Goal: Task Accomplishment & Management: Manage account settings

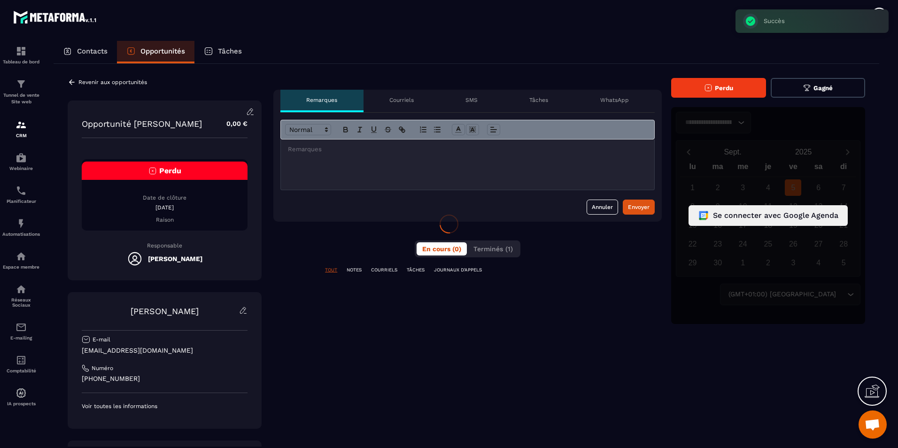
scroll to position [311, 0]
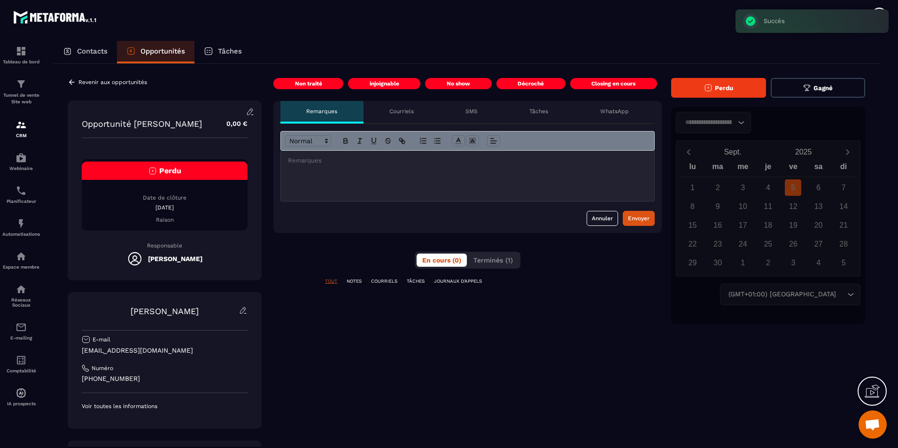
click at [701, 82] on button "Perdu" at bounding box center [718, 88] width 95 height 20
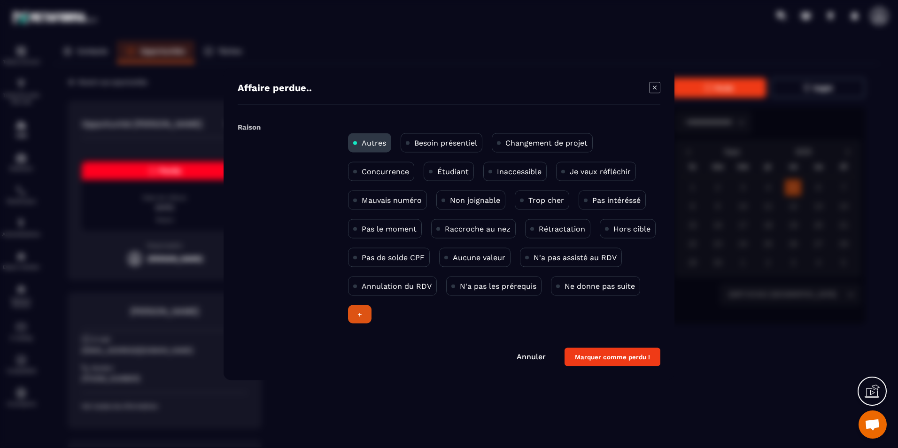
click at [488, 203] on p "Non joignable" at bounding box center [475, 200] width 50 height 9
click at [612, 363] on button "Marquer comme perdu !" at bounding box center [612, 357] width 96 height 18
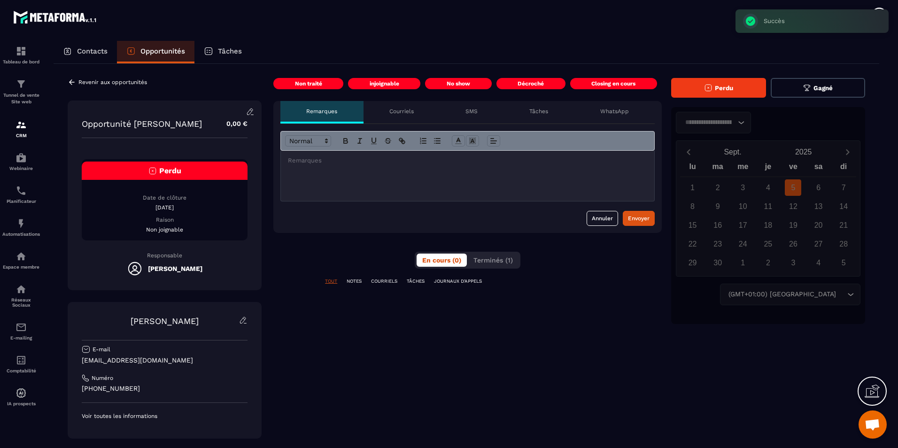
click at [102, 74] on div "Revenir aux opportunités Opportunité [PERSON_NAME] 0,00 € Perdu Date de clôture…" at bounding box center [466, 294] width 825 height 461
click at [106, 78] on div "Revenir aux opportunités Opportunité [PERSON_NAME] 0,00 € Perdu Date de clôture…" at bounding box center [466, 294] width 825 height 461
click at [98, 51] on p "Contacts" at bounding box center [92, 51] width 31 height 8
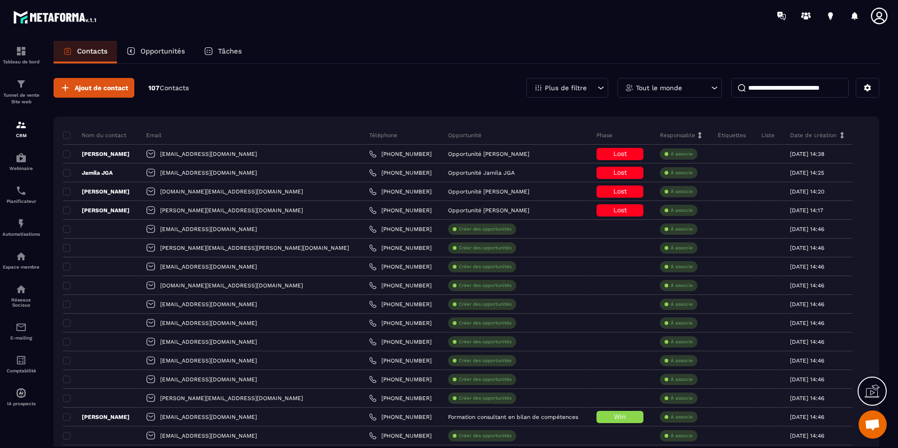
click at [786, 93] on input at bounding box center [789, 88] width 117 height 20
paste input "**********"
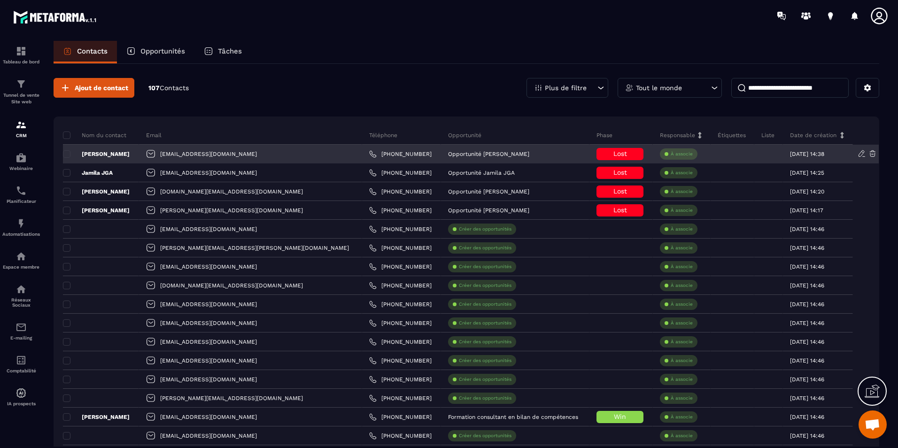
scroll to position [0, 6]
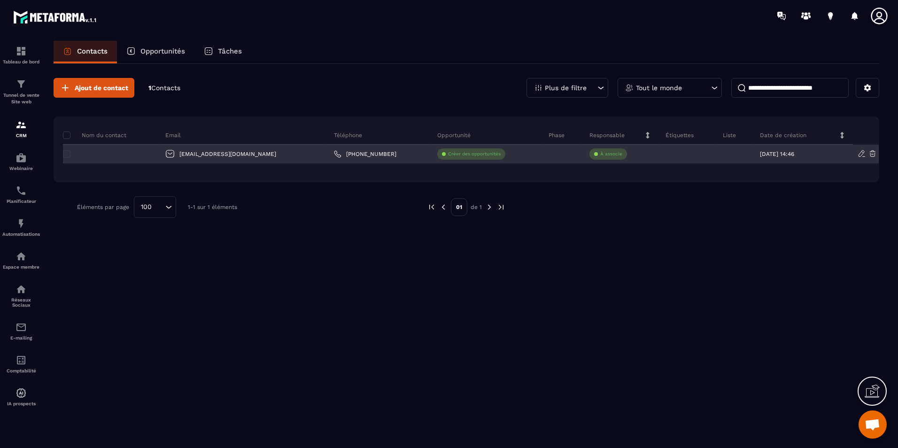
type input "**********"
click at [147, 152] on div at bounding box center [110, 154] width 95 height 19
